Goal: Register for event/course

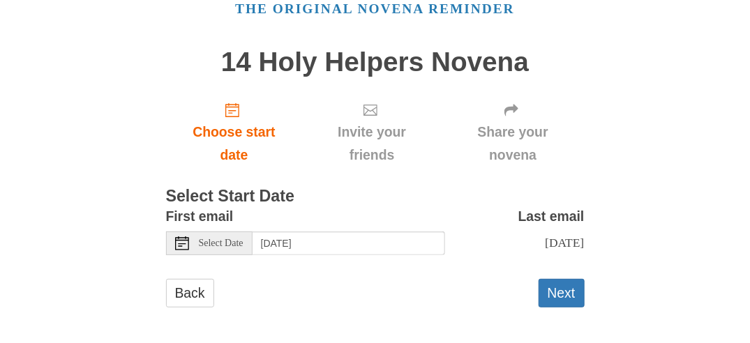
scroll to position [73, 0]
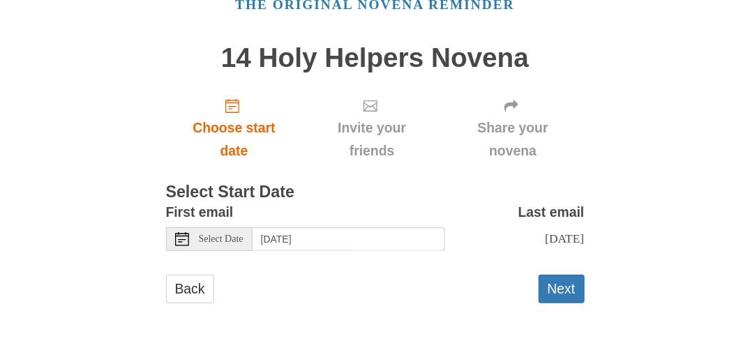
click at [244, 241] on span "Select Date" at bounding box center [221, 240] width 45 height 10
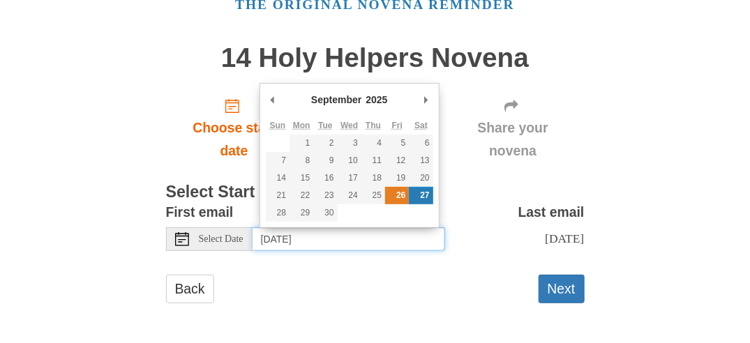
type input "Friday, September 26th"
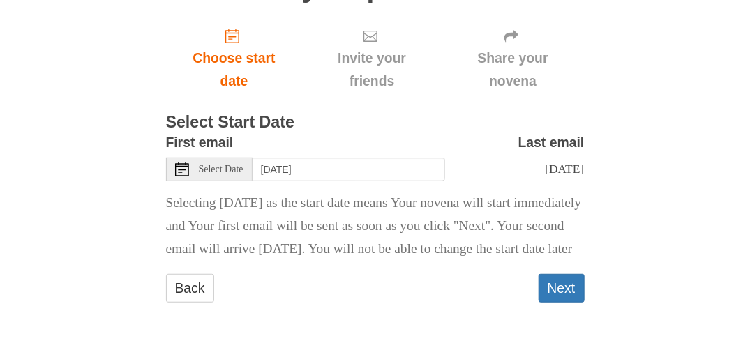
scroll to position [165, 0]
click at [570, 285] on button "Next" at bounding box center [562, 288] width 46 height 29
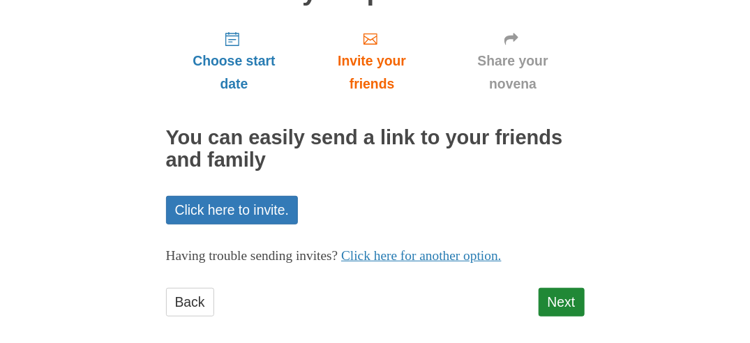
scroll to position [152, 0]
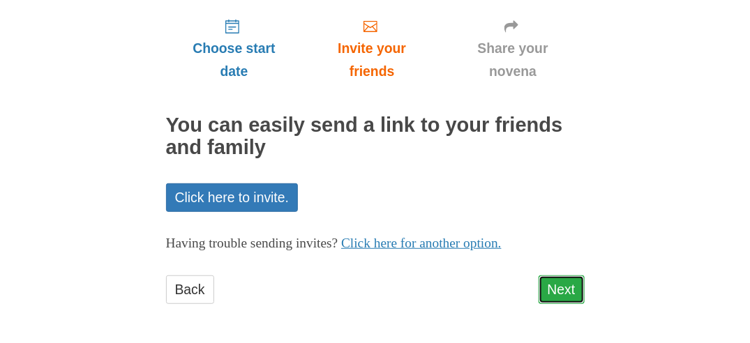
click at [561, 288] on link "Next" at bounding box center [562, 290] width 46 height 29
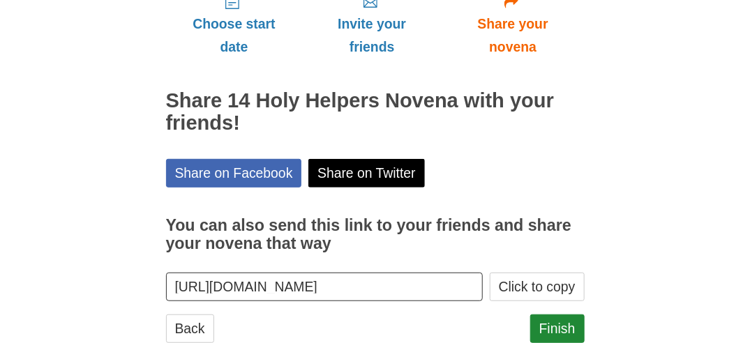
scroll to position [205, 0]
